Goal: Task Accomplishment & Management: Manage account settings

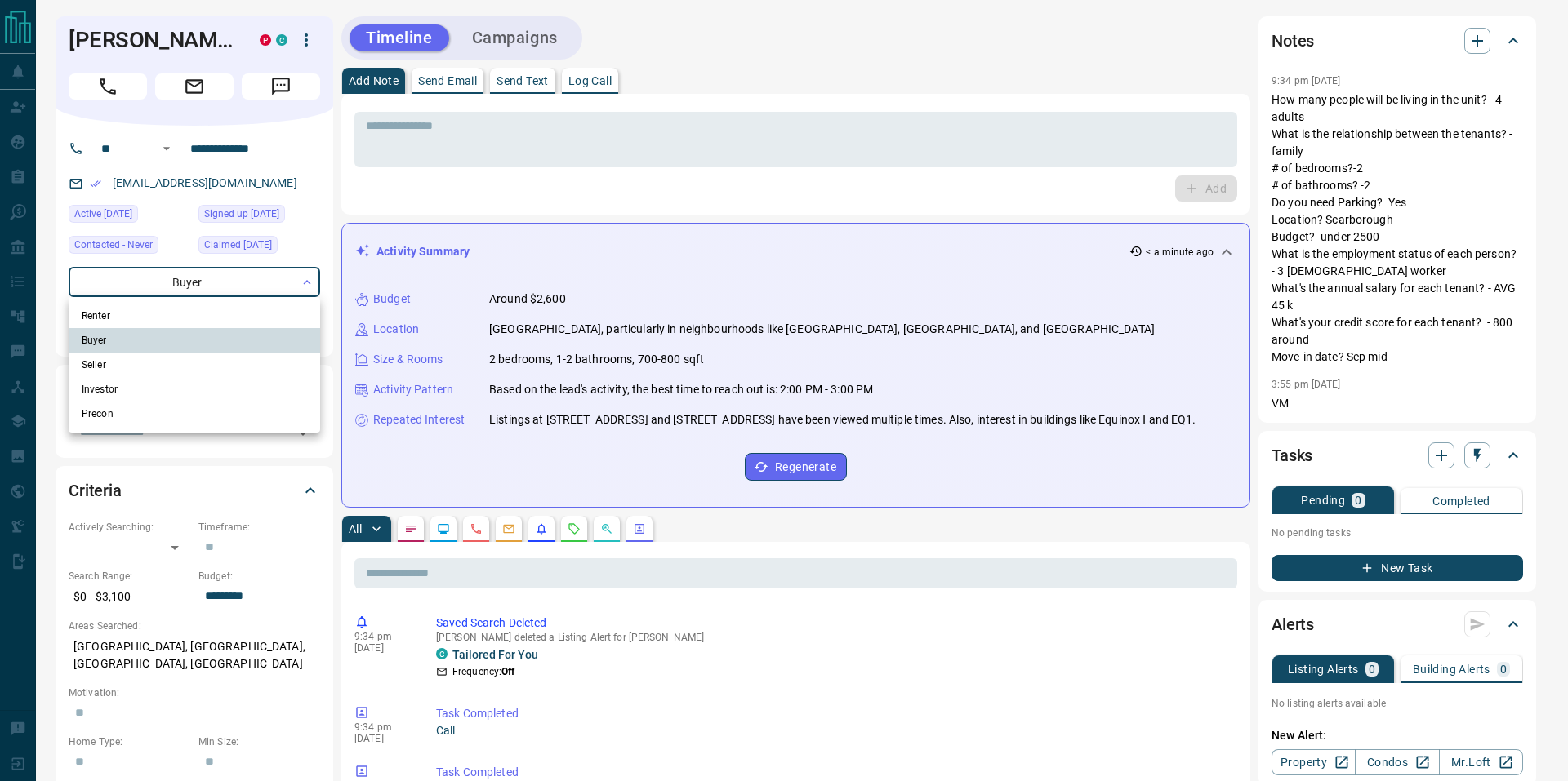
click at [125, 320] on li "Renter" at bounding box center [194, 315] width 251 height 24
click at [112, 341] on li "Buyer" at bounding box center [194, 340] width 251 height 24
type input "**********"
click at [335, 215] on div at bounding box center [784, 390] width 1568 height 781
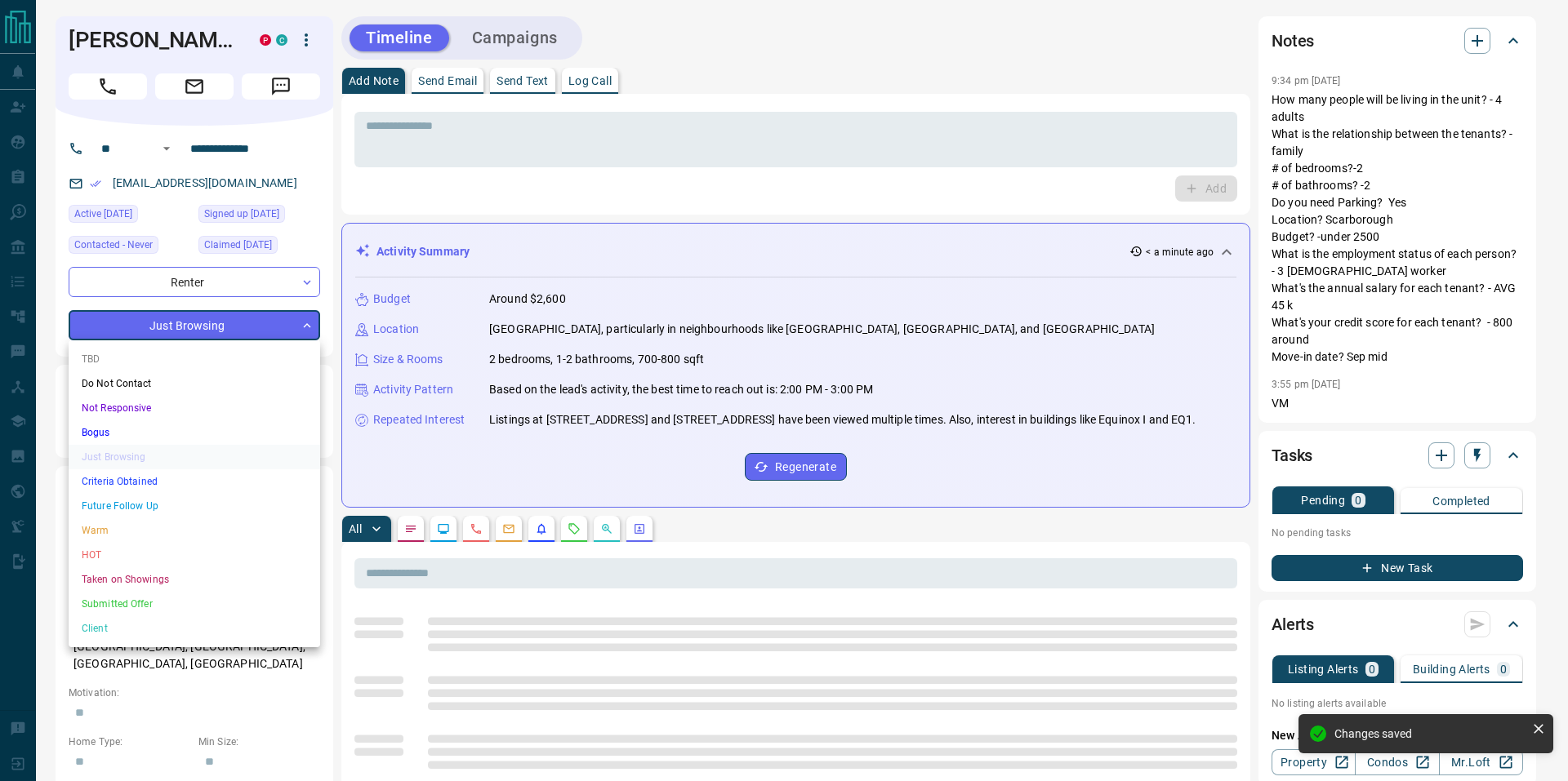
click at [118, 481] on li "Criteria Obtained" at bounding box center [194, 481] width 251 height 24
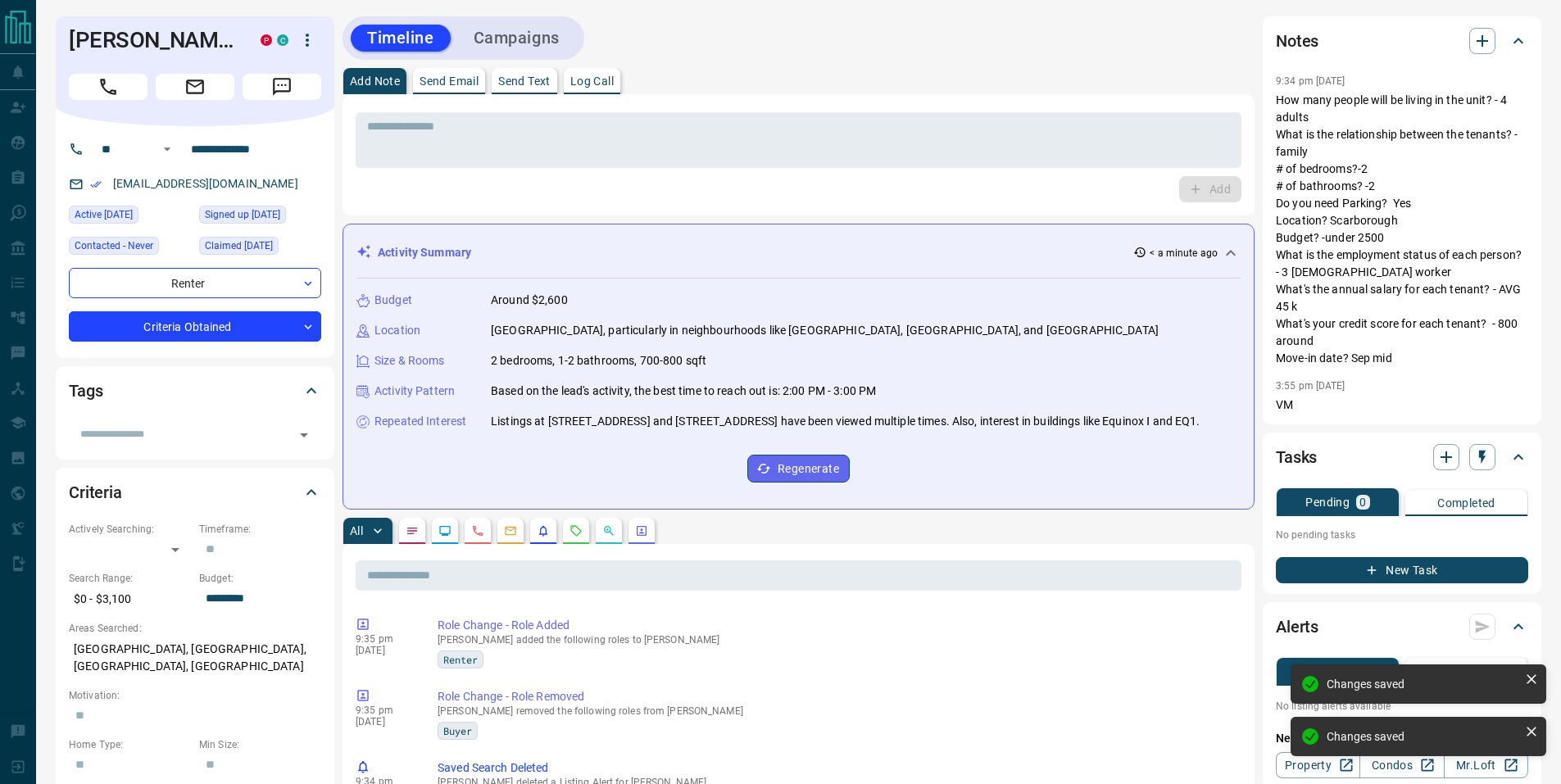
type input "*"
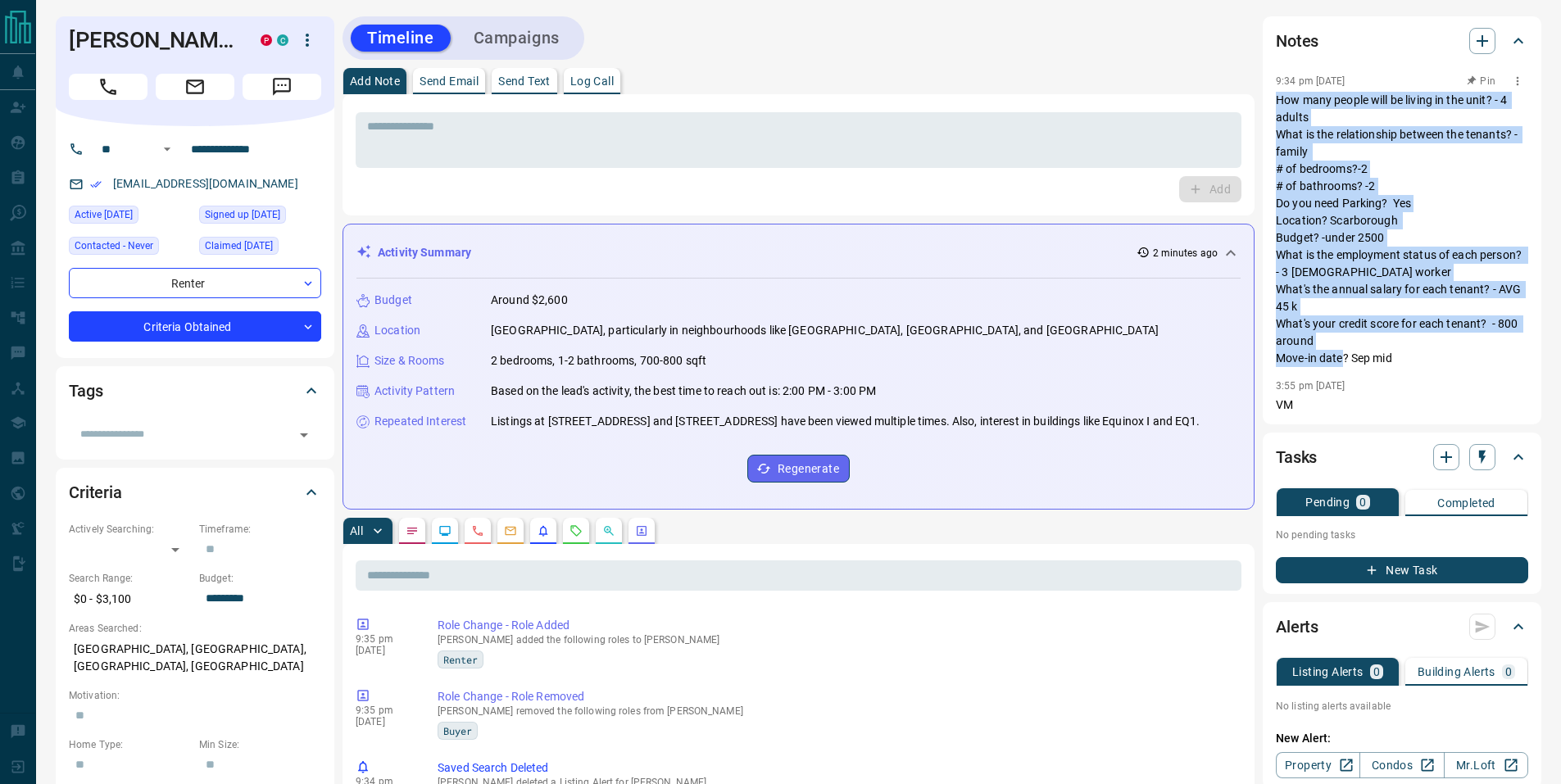
drag, startPoint x: 1278, startPoint y: 100, endPoint x: 1399, endPoint y: 357, distance: 284.1
click at [1399, 357] on p "How many people will be living in the unit? - 4 adults What is the relationship…" at bounding box center [1402, 229] width 252 height 275
copy p "How many people will be living in the unit? - 4 adults What is the relationship…"
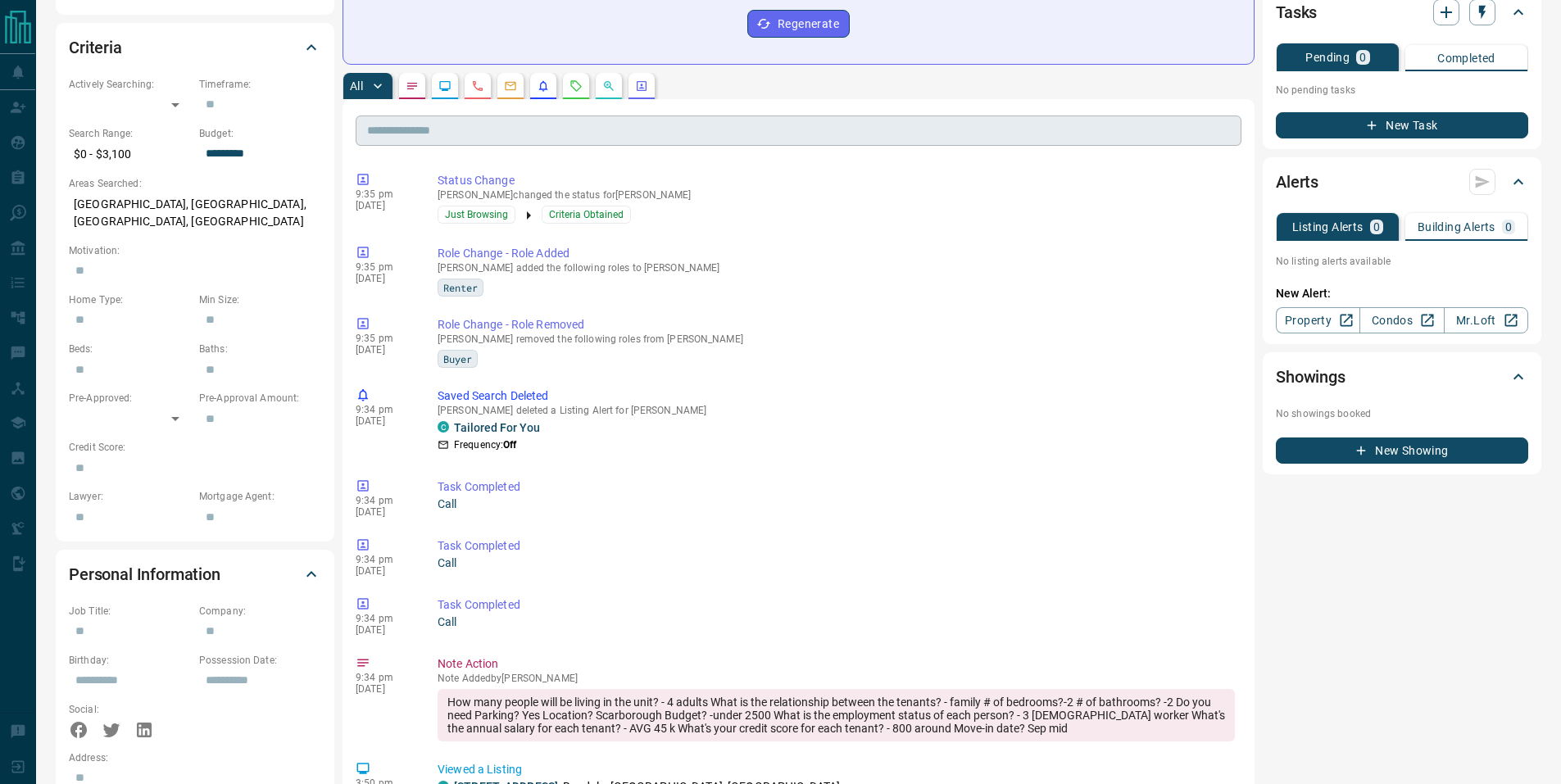
scroll to position [378, 0]
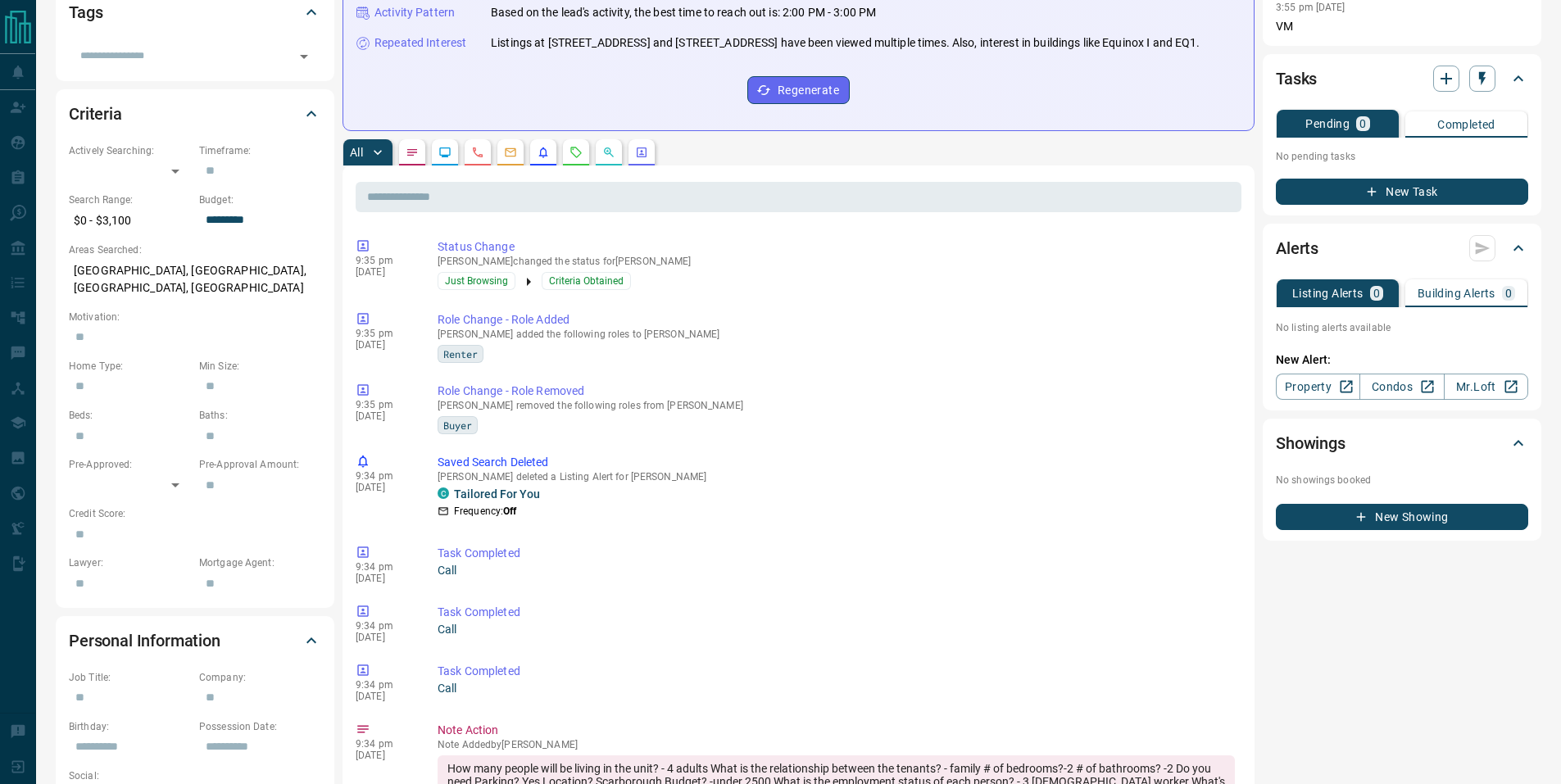
click at [334, 144] on div "**********" at bounding box center [798, 599] width 1486 height 1923
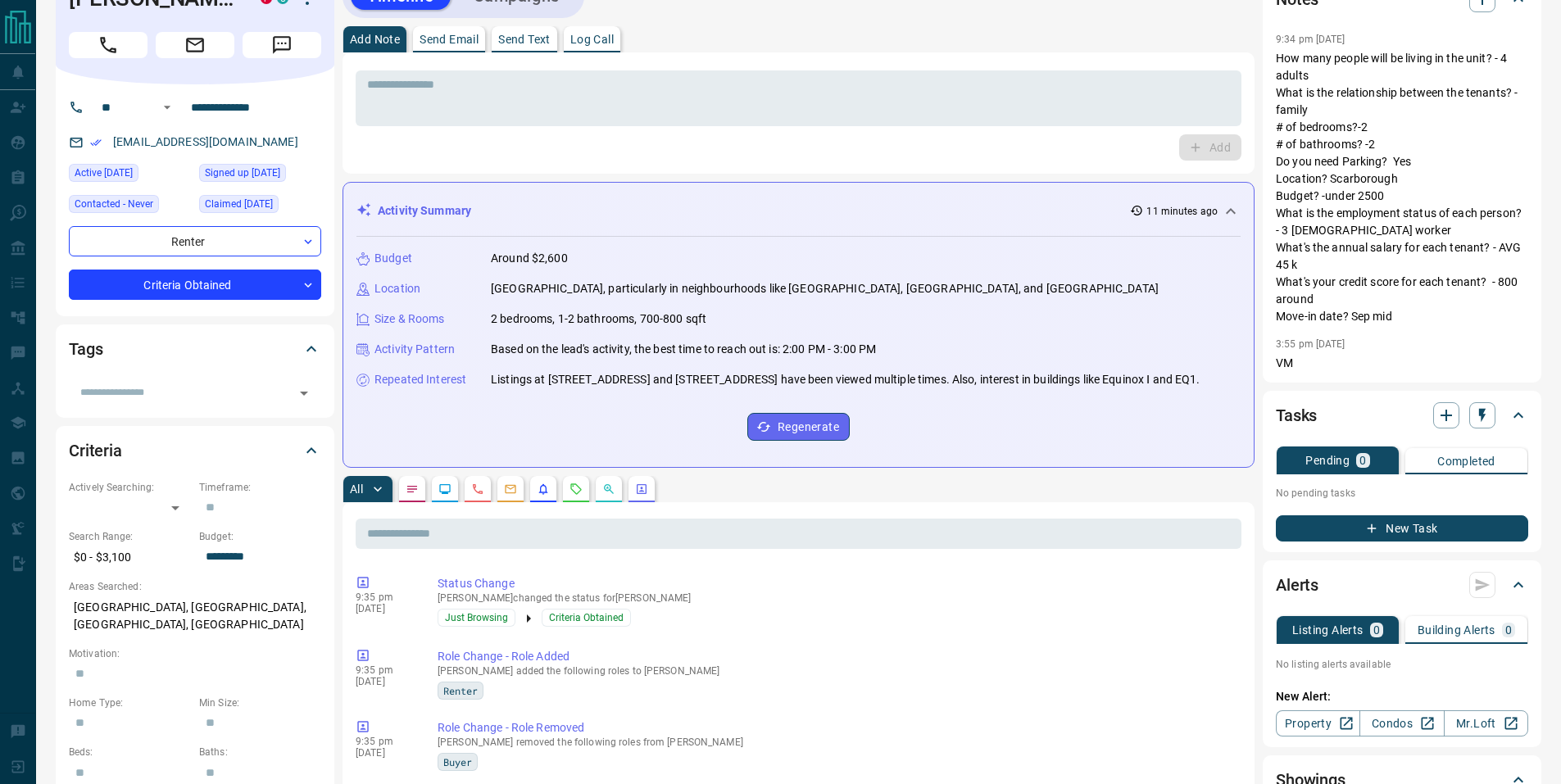
scroll to position [0, 0]
